Goal: Navigation & Orientation: Find specific page/section

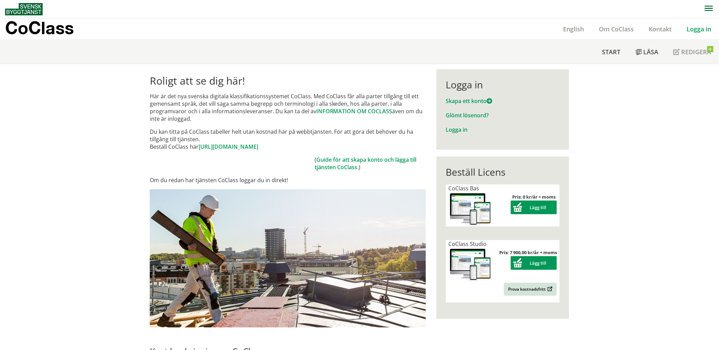
click at [698, 29] on link "Logga in" at bounding box center [699, 29] width 40 height 8
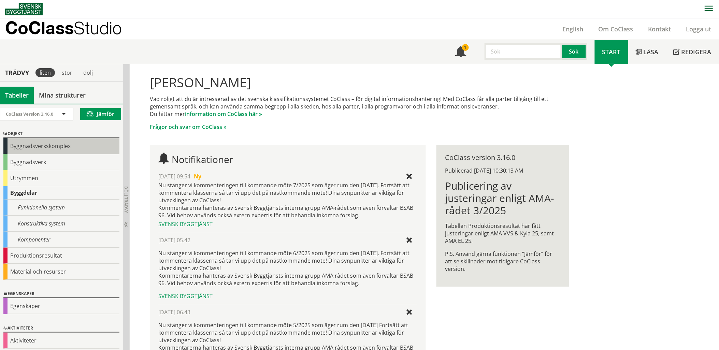
click at [41, 145] on div "Byggnadsverkskomplex" at bounding box center [61, 146] width 116 height 16
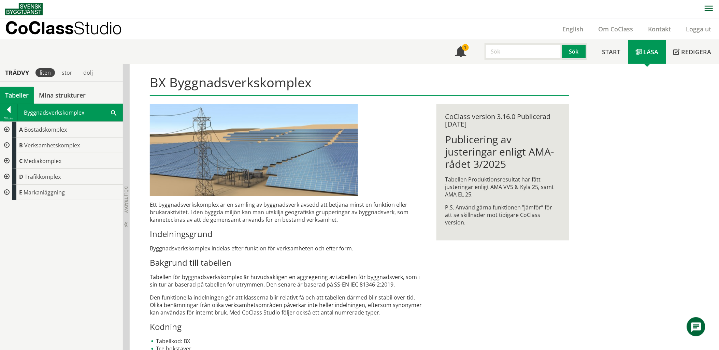
click at [7, 129] on div at bounding box center [6, 130] width 12 height 16
click at [11, 144] on div at bounding box center [11, 145] width 12 height 16
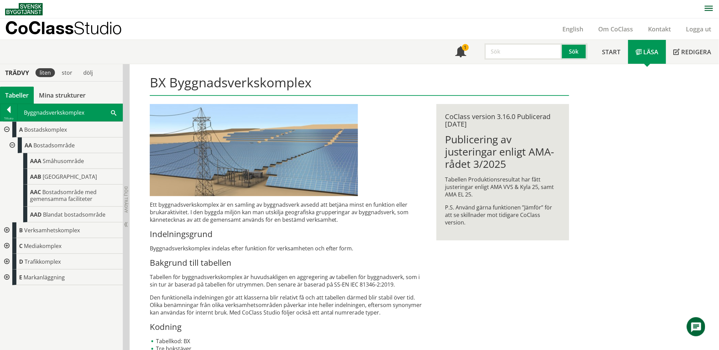
click at [6, 229] on div at bounding box center [6, 230] width 12 height 16
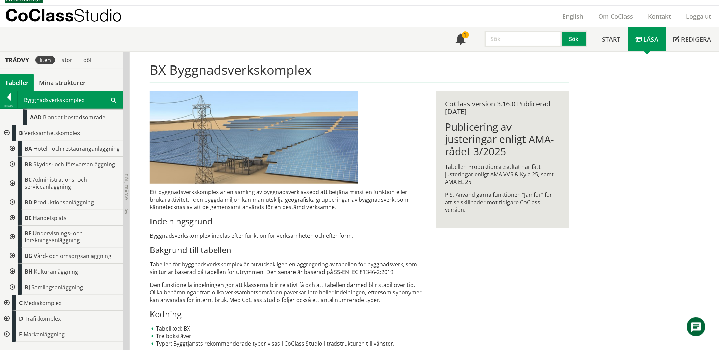
scroll to position [77, 0]
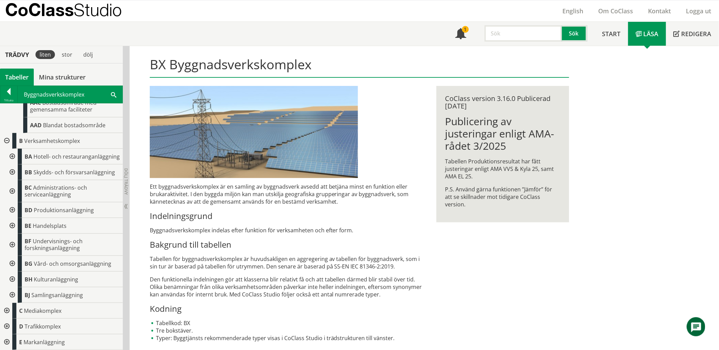
click at [8, 310] on div at bounding box center [6, 311] width 12 height 16
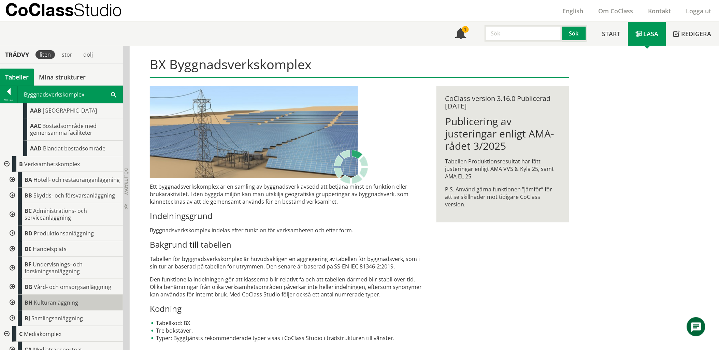
scroll to position [0, 0]
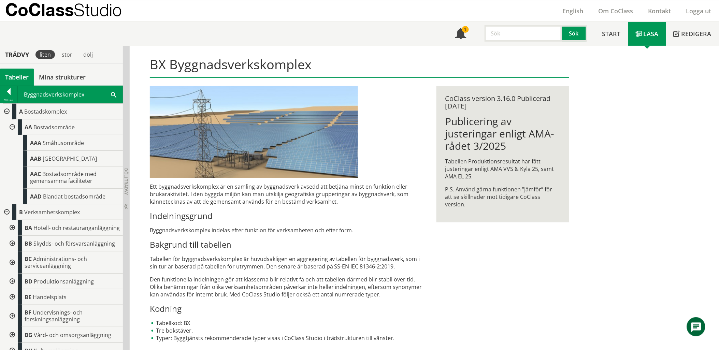
click at [12, 230] on div at bounding box center [11, 228] width 12 height 16
